Goal: Communication & Community: Answer question/provide support

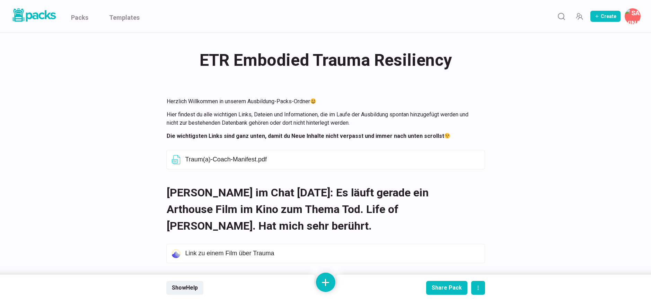
scroll to position [2025, 0]
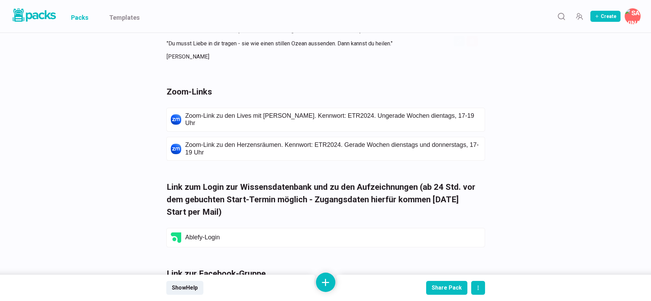
click at [81, 16] on link "Packs" at bounding box center [79, 16] width 17 height 33
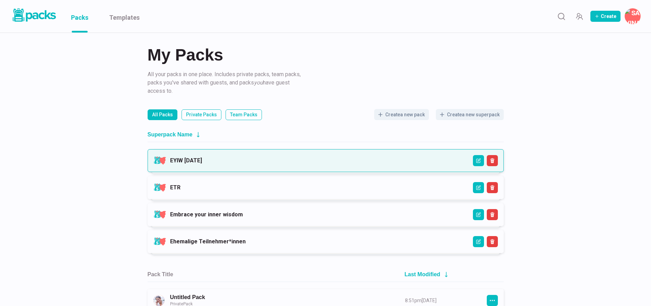
click at [202, 162] on link "EYIW [DATE]" at bounding box center [186, 160] width 32 height 7
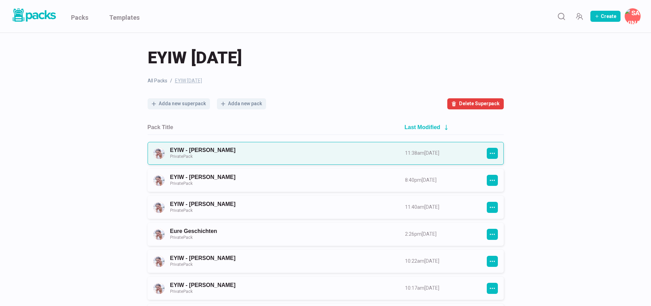
click at [266, 152] on link "EYIW - [PERSON_NAME] Private Pack" at bounding box center [281, 153] width 222 height 13
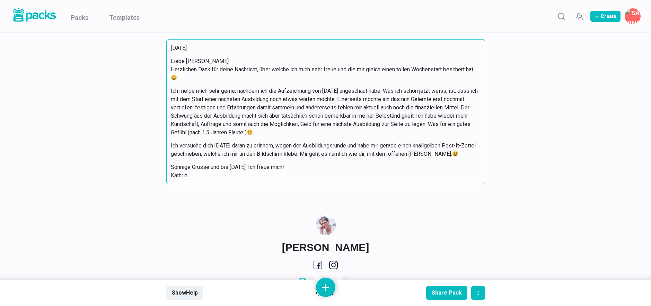
scroll to position [2437, 0]
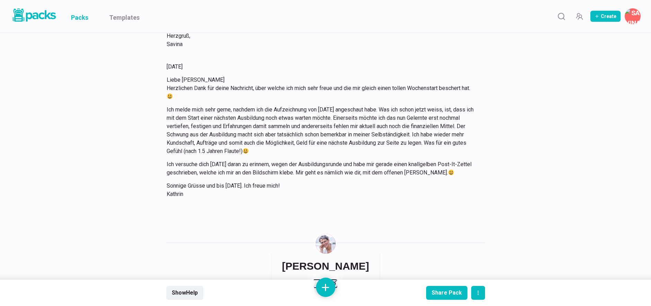
click at [83, 12] on link "Packs" at bounding box center [79, 16] width 17 height 33
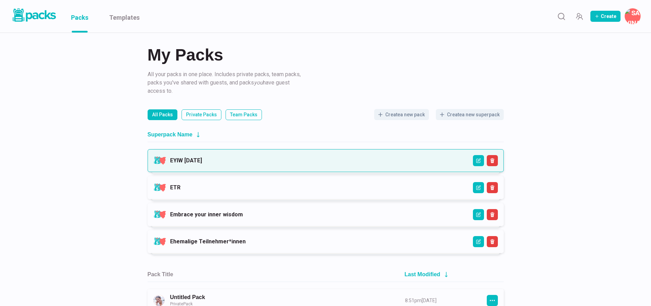
click at [202, 164] on link "EYIW [DATE]" at bounding box center [186, 160] width 32 height 7
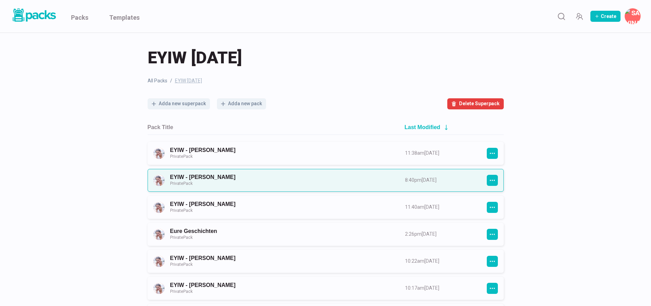
click at [269, 180] on link "EYIW - [PERSON_NAME] Private Pack" at bounding box center [281, 180] width 222 height 13
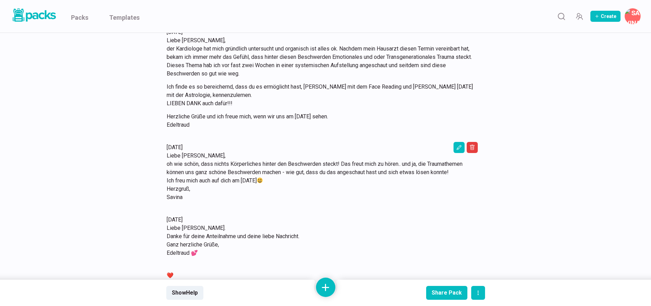
scroll to position [3408, 0]
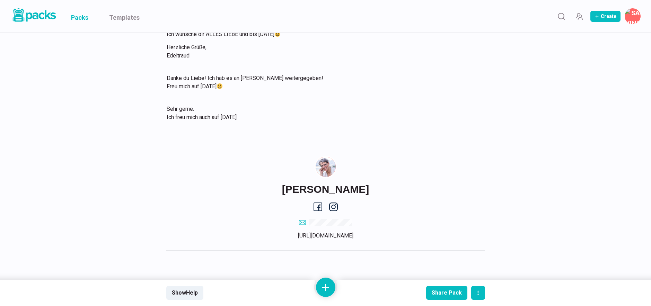
click at [78, 14] on link "Packs" at bounding box center [79, 16] width 17 height 33
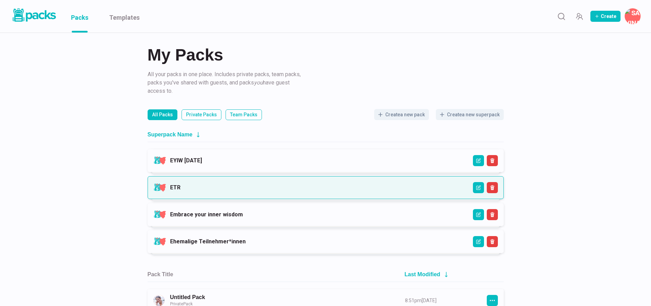
click at [180, 188] on link "ETR" at bounding box center [175, 187] width 10 height 7
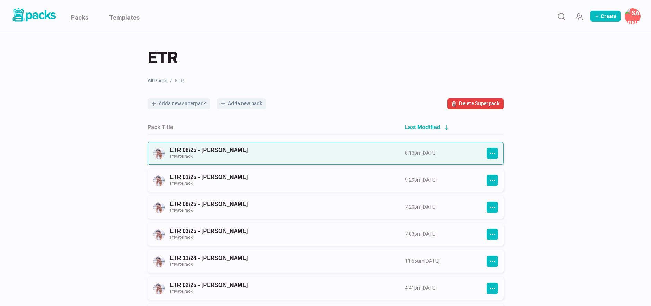
click at [266, 158] on link "ETR 08/25 - [PERSON_NAME] Private Pack" at bounding box center [281, 153] width 222 height 13
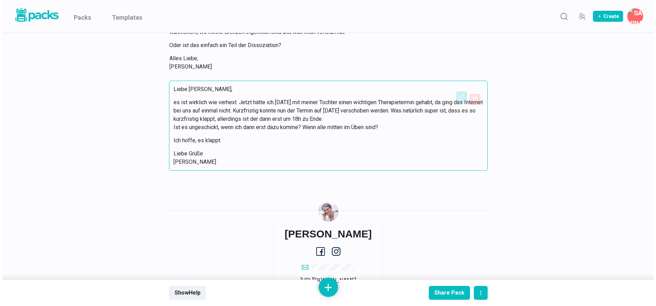
scroll to position [1278, 0]
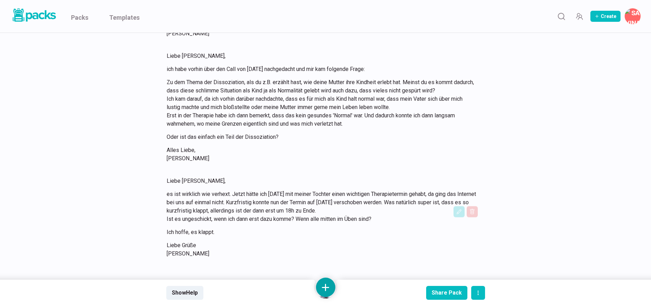
click at [326, 283] on button at bounding box center [325, 287] width 19 height 19
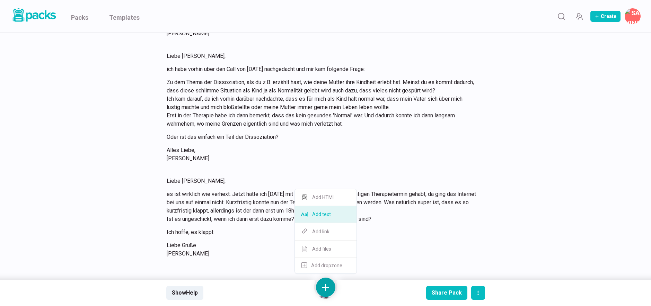
click at [332, 215] on button "Add text" at bounding box center [326, 214] width 62 height 17
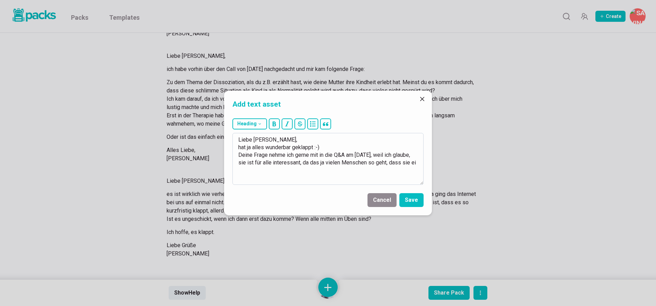
click at [350, 163] on textarea "Liebe [PERSON_NAME], hat ja alles wunderbar geklappt :-) Deine Frage nehme ich …" at bounding box center [327, 159] width 191 height 52
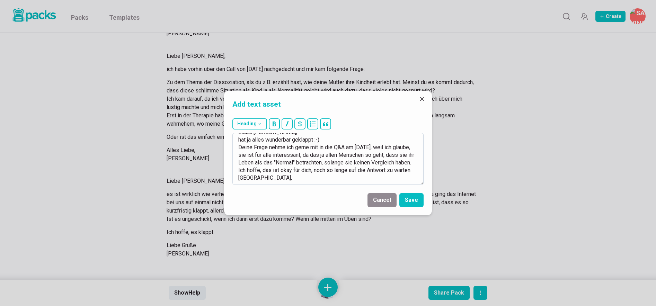
scroll to position [27, 0]
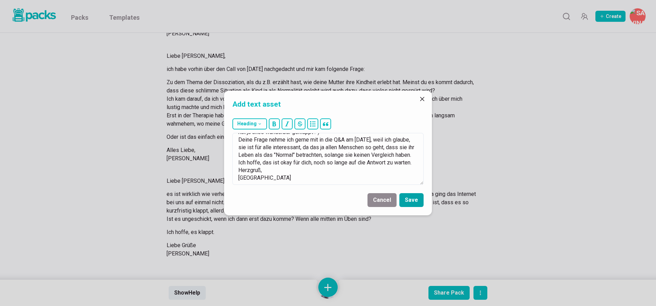
type textarea "Liebe [PERSON_NAME], hat ja alles wunderbar geklappt :-) Deine Frage nehme ich …"
click at [410, 195] on button "Save" at bounding box center [411, 200] width 24 height 14
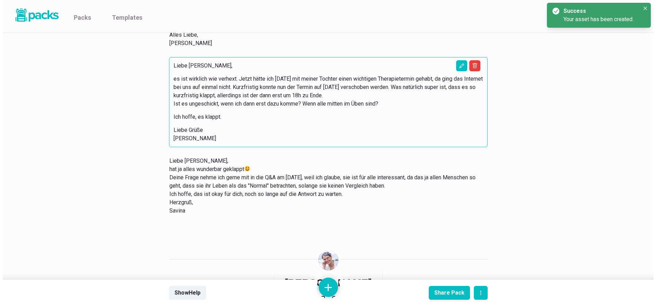
scroll to position [1282, 0]
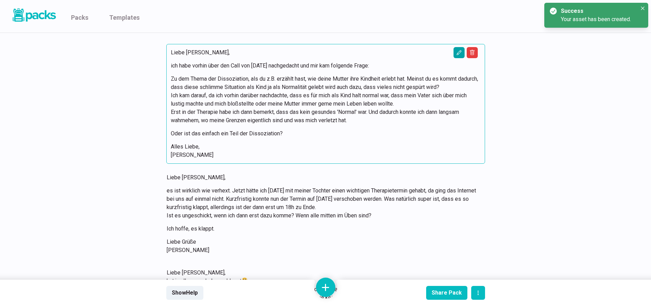
click at [457, 55] on icon "Edit asset" at bounding box center [459, 53] width 6 height 6
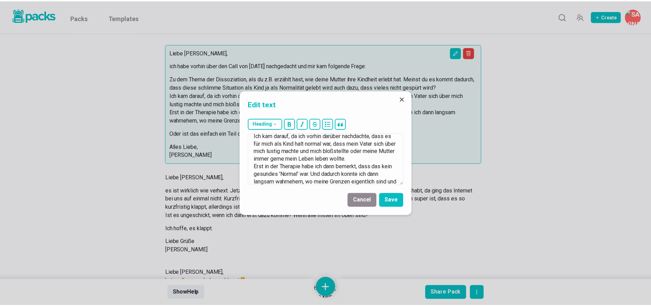
scroll to position [129, 0]
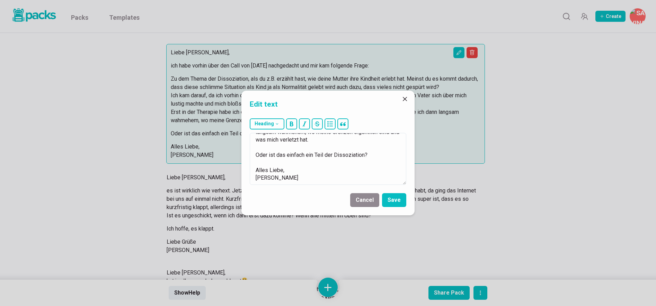
drag, startPoint x: 256, startPoint y: 141, endPoint x: 351, endPoint y: 209, distance: 116.6
click at [351, 209] on form "Heading # H1 ## H2 ### H3 Liebe [PERSON_NAME], ich habe vorhin über den Call vo…" at bounding box center [327, 166] width 173 height 100
click at [406, 101] on icon "Close" at bounding box center [405, 99] width 4 height 4
